Goal: Task Accomplishment & Management: Complete application form

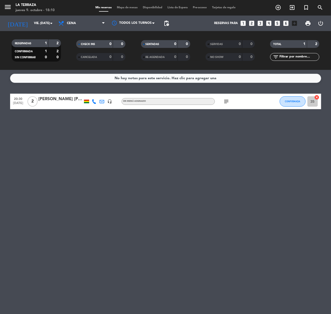
click at [261, 22] on icon "looks_3" at bounding box center [260, 23] width 7 height 7
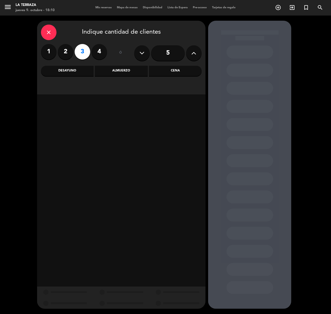
click at [131, 72] on div "Almuerzo" at bounding box center [121, 71] width 53 height 10
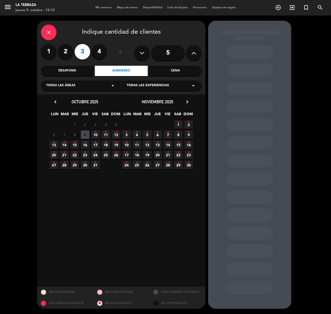
click at [105, 135] on icon "•" at bounding box center [106, 132] width 2 height 8
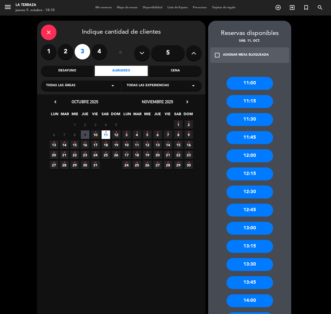
drag, startPoint x: 248, startPoint y: 158, endPoint x: 220, endPoint y: 145, distance: 31.0
click at [248, 158] on div "12:00" at bounding box center [250, 156] width 47 height 13
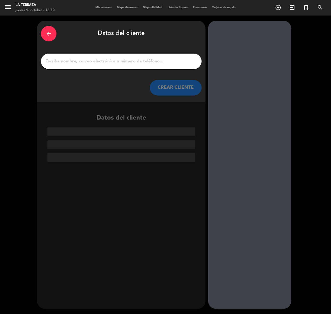
drag, startPoint x: 73, startPoint y: 67, endPoint x: 73, endPoint y: 61, distance: 6.0
click at [73, 66] on div at bounding box center [121, 62] width 161 height 16
click at [73, 61] on input "1" at bounding box center [121, 61] width 153 height 7
paste input "[PERSON_NAME] tondelli"
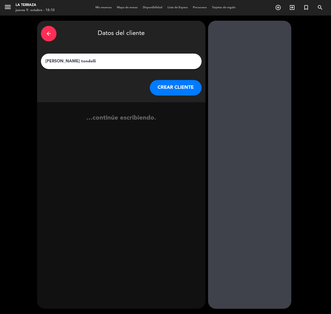
click at [46, 60] on input "[PERSON_NAME] tondelli" at bounding box center [121, 61] width 153 height 7
click at [62, 60] on input "[PERSON_NAME] tondelli" at bounding box center [121, 61] width 153 height 7
type input "[PERSON_NAME]"
click at [163, 88] on button "CREAR CLIENTE" at bounding box center [176, 88] width 52 height 16
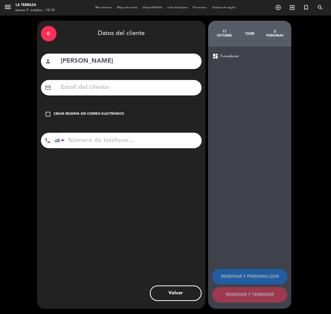
paste input "[EMAIL_ADDRESS][DOMAIN_NAME]"
click at [92, 85] on input "[EMAIL_ADDRESS][DOMAIN_NAME]" at bounding box center [129, 87] width 138 height 11
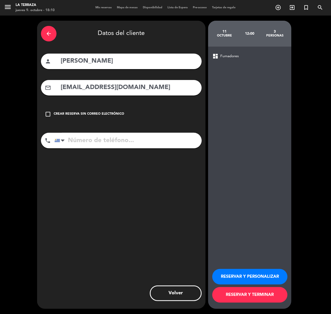
type input "[EMAIL_ADDRESS][DOMAIN_NAME]"
paste input "[PHONE_NUMBER]"
click at [87, 146] on input "tel" at bounding box center [127, 141] width 147 height 16
type input "[PHONE_NUMBER]"
click at [229, 293] on button "RESERVAR Y TERMINAR" at bounding box center [249, 295] width 75 height 16
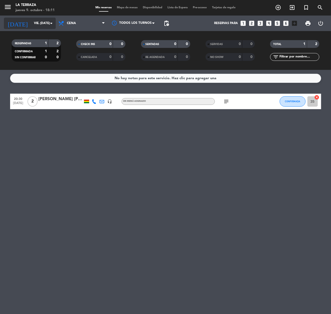
click at [47, 21] on input "vie. [DATE]" at bounding box center [51, 23] width 41 height 9
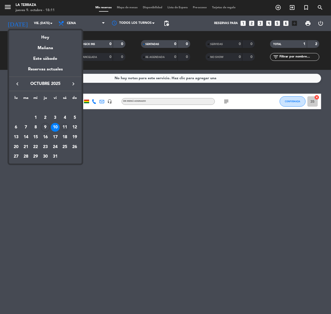
click at [64, 128] on div "11" at bounding box center [64, 127] width 9 height 9
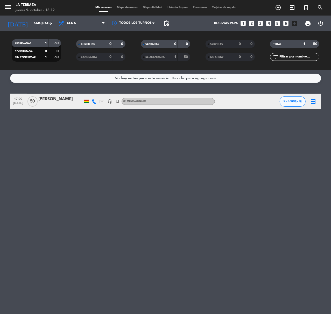
click at [226, 102] on icon "subject" at bounding box center [226, 101] width 6 height 6
click at [54, 98] on div "[PERSON_NAME]" at bounding box center [61, 99] width 44 height 7
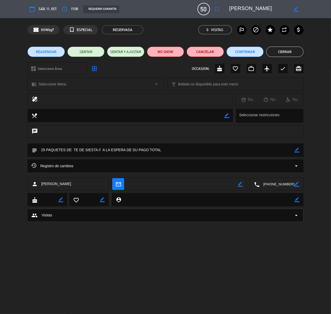
click at [282, 54] on button "Cerrar" at bounding box center [284, 52] width 37 height 10
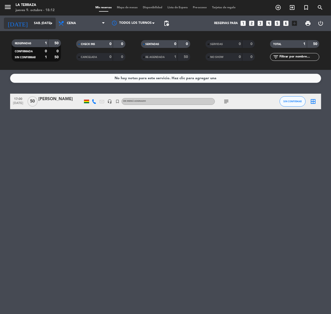
click at [42, 25] on input "sáb. [DATE]" at bounding box center [51, 23] width 41 height 9
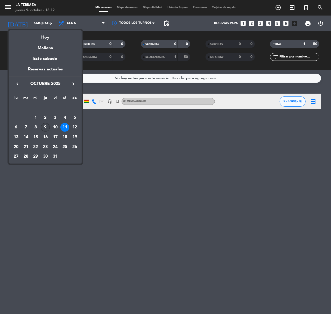
click at [45, 125] on div "9" at bounding box center [45, 127] width 9 height 9
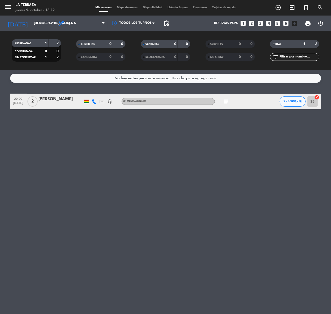
click at [227, 105] on div "subject" at bounding box center [238, 101] width 47 height 15
click at [227, 102] on icon "subject" at bounding box center [226, 101] width 6 height 6
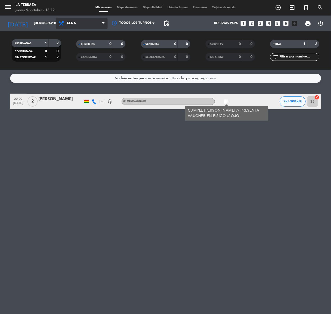
click at [75, 19] on span "Cena" at bounding box center [82, 23] width 52 height 11
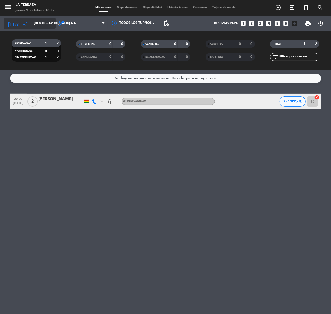
click at [39, 25] on input "[DEMOGRAPHIC_DATA] [DATE]" at bounding box center [51, 23] width 41 height 9
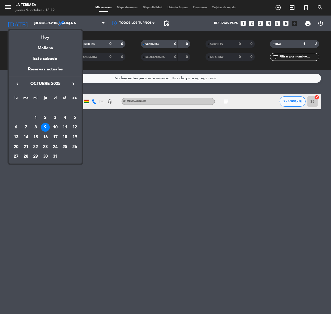
drag, startPoint x: 65, startPoint y: 129, endPoint x: 64, endPoint y: 75, distance: 53.7
click at [65, 127] on div "11" at bounding box center [64, 127] width 9 height 9
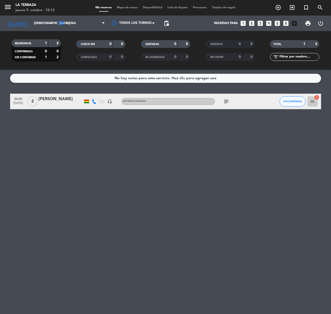
type input "sáb. [DATE]"
click at [75, 23] on span "Cena" at bounding box center [71, 24] width 9 height 4
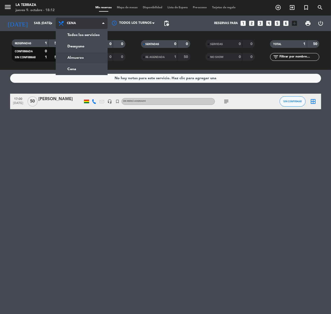
click at [76, 56] on div "menu La Terraza jueves 9. octubre - 18:12 Mis reservas Mapa de mesas Disponibil…" at bounding box center [165, 35] width 331 height 70
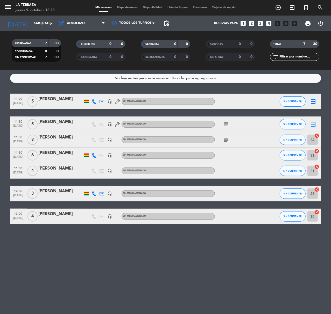
click at [65, 192] on div "[PERSON_NAME]" at bounding box center [61, 191] width 44 height 7
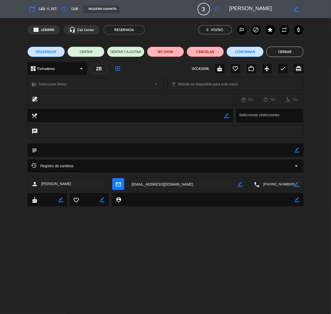
drag, startPoint x: 297, startPoint y: 150, endPoint x: 285, endPoint y: 150, distance: 11.7
click at [295, 150] on icon "border_color" at bounding box center [297, 150] width 5 height 5
click at [272, 149] on textarea at bounding box center [165, 150] width 257 height 13
click at [297, 149] on icon at bounding box center [297, 150] width 5 height 5
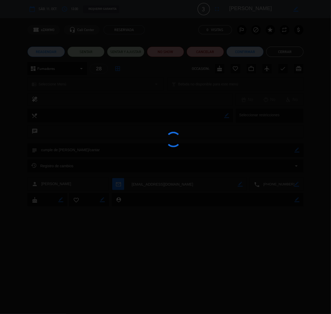
type textarea "cumple de [PERSON_NAME]/cantar"
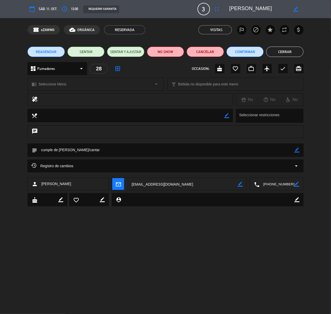
click at [284, 50] on button "Cerrar" at bounding box center [284, 52] width 37 height 10
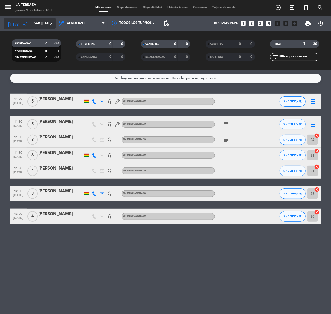
click at [36, 24] on input "sáb. [DATE]" at bounding box center [51, 23] width 41 height 9
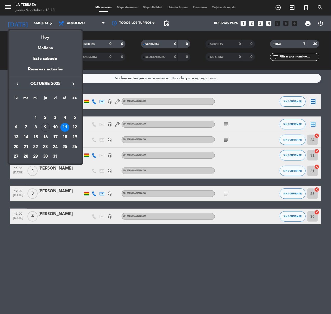
click at [78, 20] on div at bounding box center [165, 157] width 331 height 314
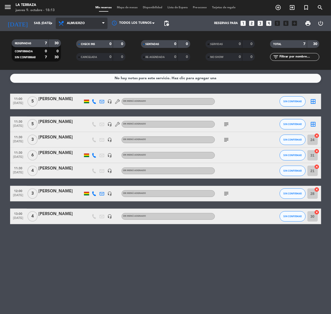
click at [78, 22] on span "Almuerzo" at bounding box center [76, 24] width 18 height 4
click at [79, 67] on div "menu La Terraza jueves 9. octubre - 18:13 Mis reservas Mapa de mesas Disponibil…" at bounding box center [165, 35] width 331 height 70
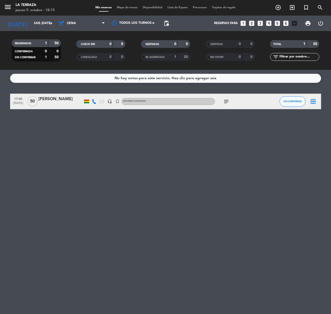
click at [94, 101] on icon at bounding box center [94, 101] width 5 height 5
click at [88, 91] on span "Copiar" at bounding box center [91, 92] width 11 height 5
click at [55, 100] on div "[PERSON_NAME]" at bounding box center [61, 99] width 44 height 7
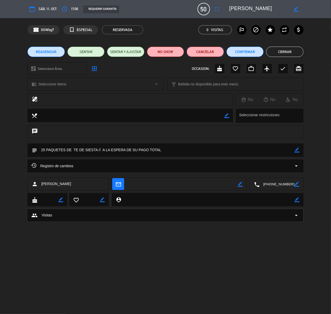
click at [211, 53] on button "Cancelar" at bounding box center [205, 52] width 37 height 10
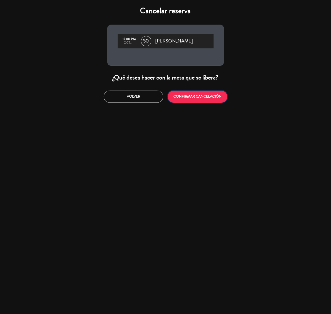
click at [195, 96] on button "CONFIRMAR CANCELACIÓN" at bounding box center [198, 97] width 60 height 12
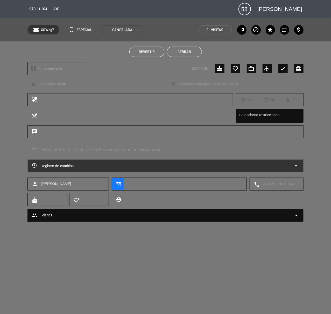
click at [185, 53] on button "Cerrar" at bounding box center [184, 52] width 35 height 10
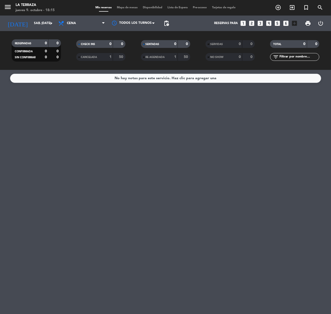
click at [94, 55] on div "CANCELADA" at bounding box center [89, 57] width 24 height 6
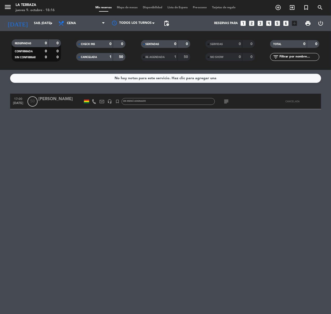
drag, startPoint x: 40, startPoint y: 98, endPoint x: 69, endPoint y: 99, distance: 29.8
click at [69, 99] on div "17:00 [DATE] [PERSON_NAME] headset_mic turned_in_not Sin menú asignado subject …" at bounding box center [165, 102] width 311 height 16
copy div "[PERSON_NAME]"
click at [269, 22] on icon "looks_4" at bounding box center [268, 23] width 7 height 7
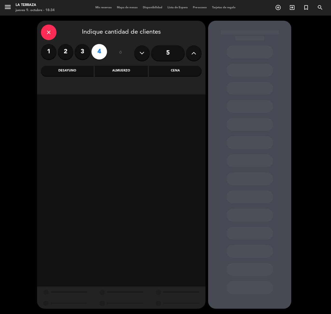
click at [130, 72] on div "Almuerzo" at bounding box center [121, 71] width 53 height 10
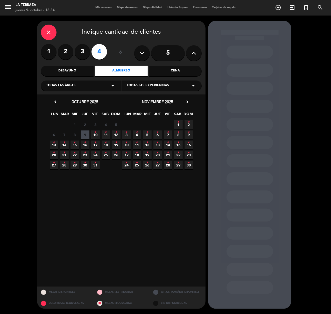
click at [106, 135] on icon "•" at bounding box center [106, 132] width 2 height 8
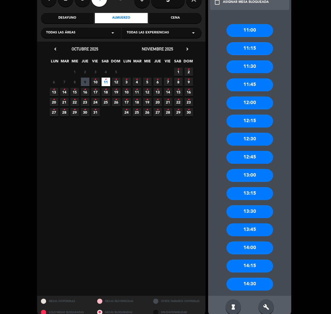
scroll to position [62, 0]
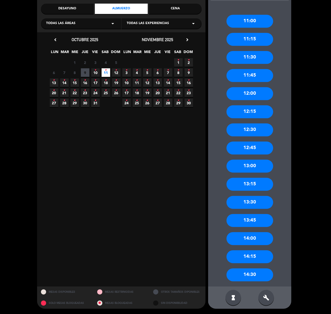
click at [163, 5] on div "Cena" at bounding box center [175, 9] width 53 height 10
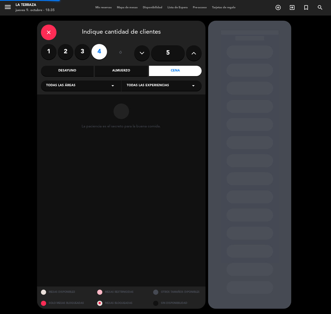
scroll to position [0, 0]
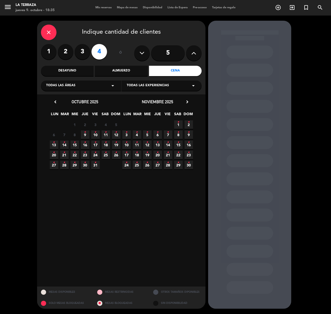
click at [105, 134] on icon "•" at bounding box center [106, 132] width 2 height 8
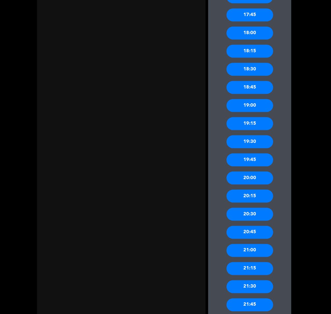
scroll to position [298, 0]
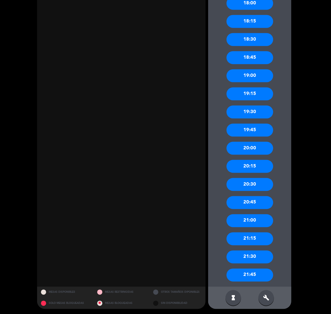
drag, startPoint x: 249, startPoint y: 222, endPoint x: 166, endPoint y: 158, distance: 104.8
click at [249, 221] on div "21:00" at bounding box center [250, 221] width 47 height 13
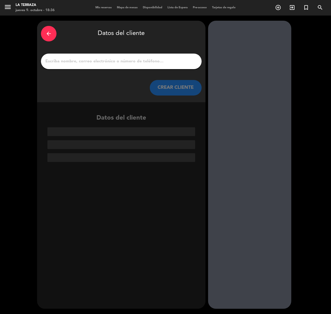
drag, startPoint x: 69, startPoint y: 58, endPoint x: 66, endPoint y: 60, distance: 3.2
click at [69, 58] on input "1" at bounding box center [121, 61] width 153 height 7
paste input "⭐"
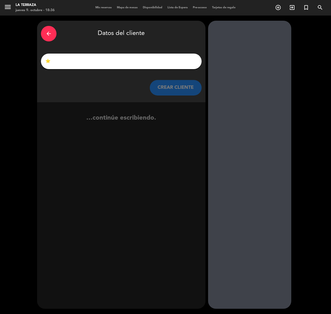
click at [57, 63] on input "⭐" at bounding box center [121, 61] width 153 height 7
paste input "[PERSON_NAME]"
click at [52, 61] on input "⭐[PERSON_NAME]" at bounding box center [121, 61] width 153 height 7
type input "⭐[PERSON_NAME]"
click at [178, 86] on button "CREAR CLIENTE" at bounding box center [176, 88] width 52 height 16
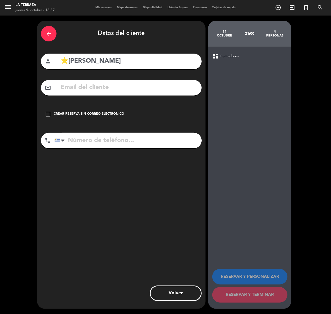
click at [89, 138] on input "tel" at bounding box center [127, 141] width 147 height 16
paste input "70829559"
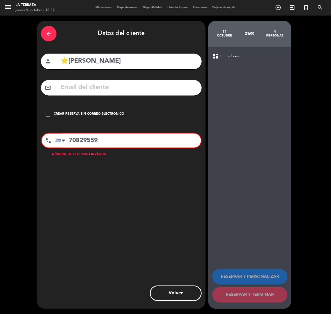
click at [67, 144] on input "70829559" at bounding box center [128, 141] width 146 height 14
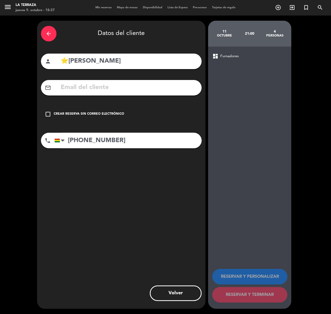
type input "[PHONE_NUMBER]"
click at [72, 109] on div "check_box_outline_blank Crear reserva sin correo electrónico" at bounding box center [121, 115] width 161 height 16
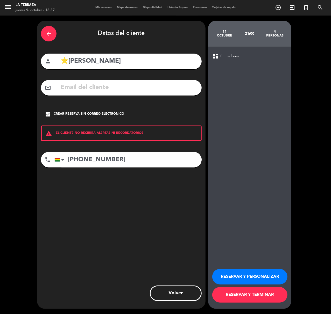
click at [249, 271] on button "RESERVAR Y PERSONALIZAR" at bounding box center [249, 277] width 75 height 16
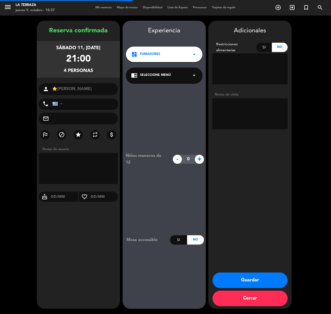
type input "[PHONE_NUMBER]"
click at [242, 121] on textarea at bounding box center [249, 113] width 75 height 31
type textarea "n"
type textarea "NAZCA-PAQ AMIGAS"
click at [235, 275] on button "Guardar" at bounding box center [250, 281] width 75 height 16
